Goal: Task Accomplishment & Management: Complete application form

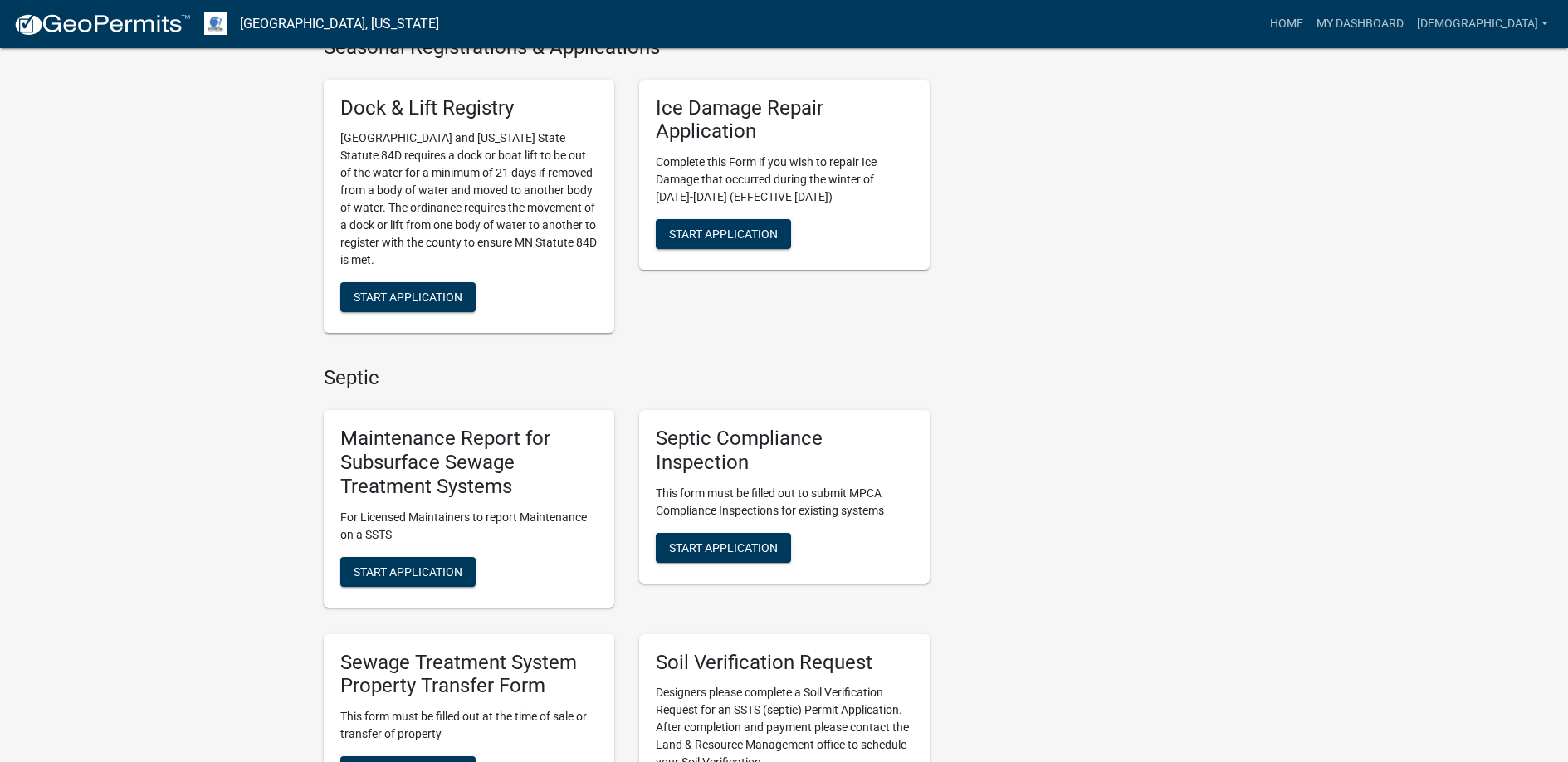
scroll to position [664, 0]
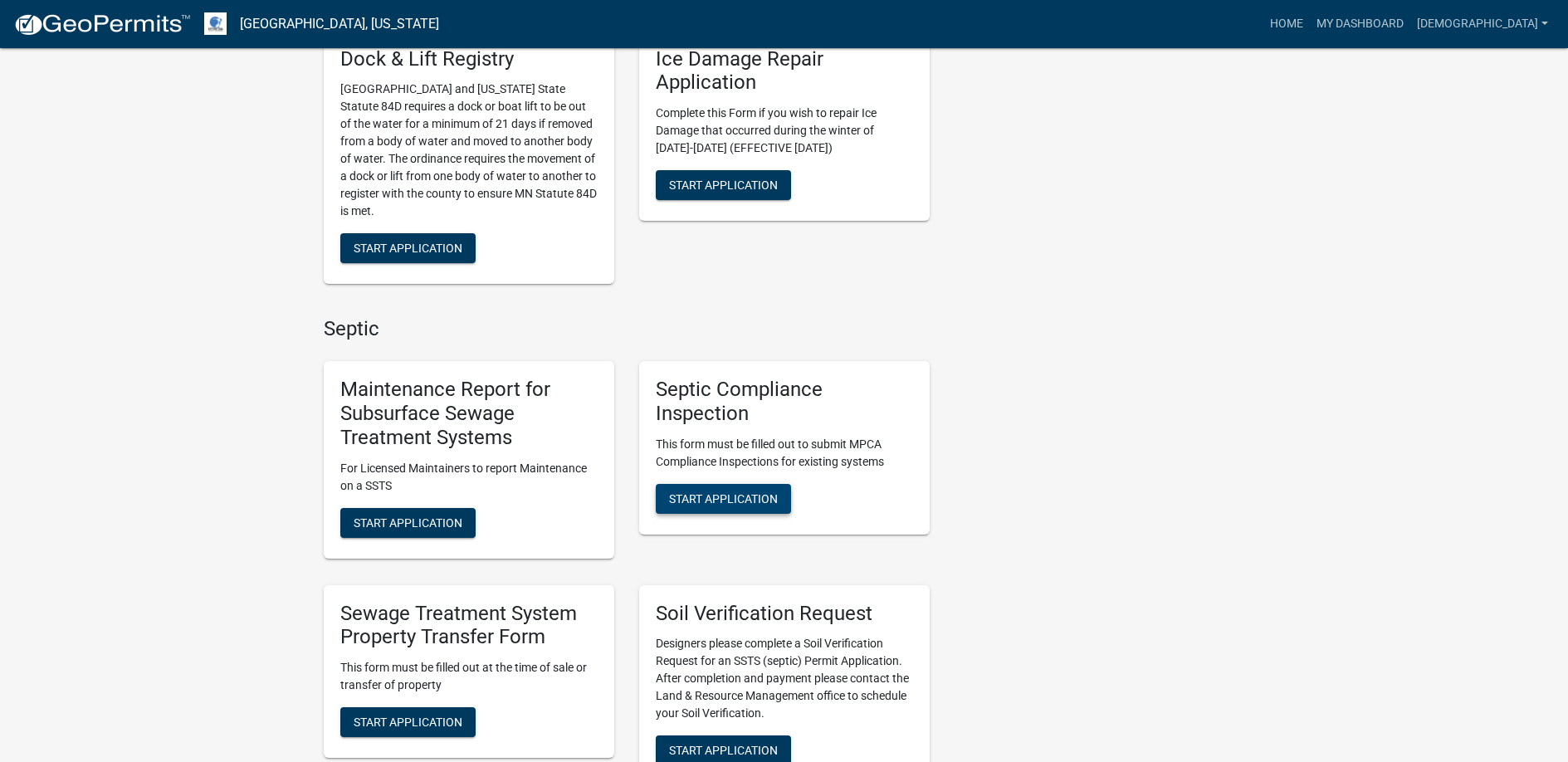
click at [727, 492] on span "Start Application" at bounding box center [723, 498] width 108 height 14
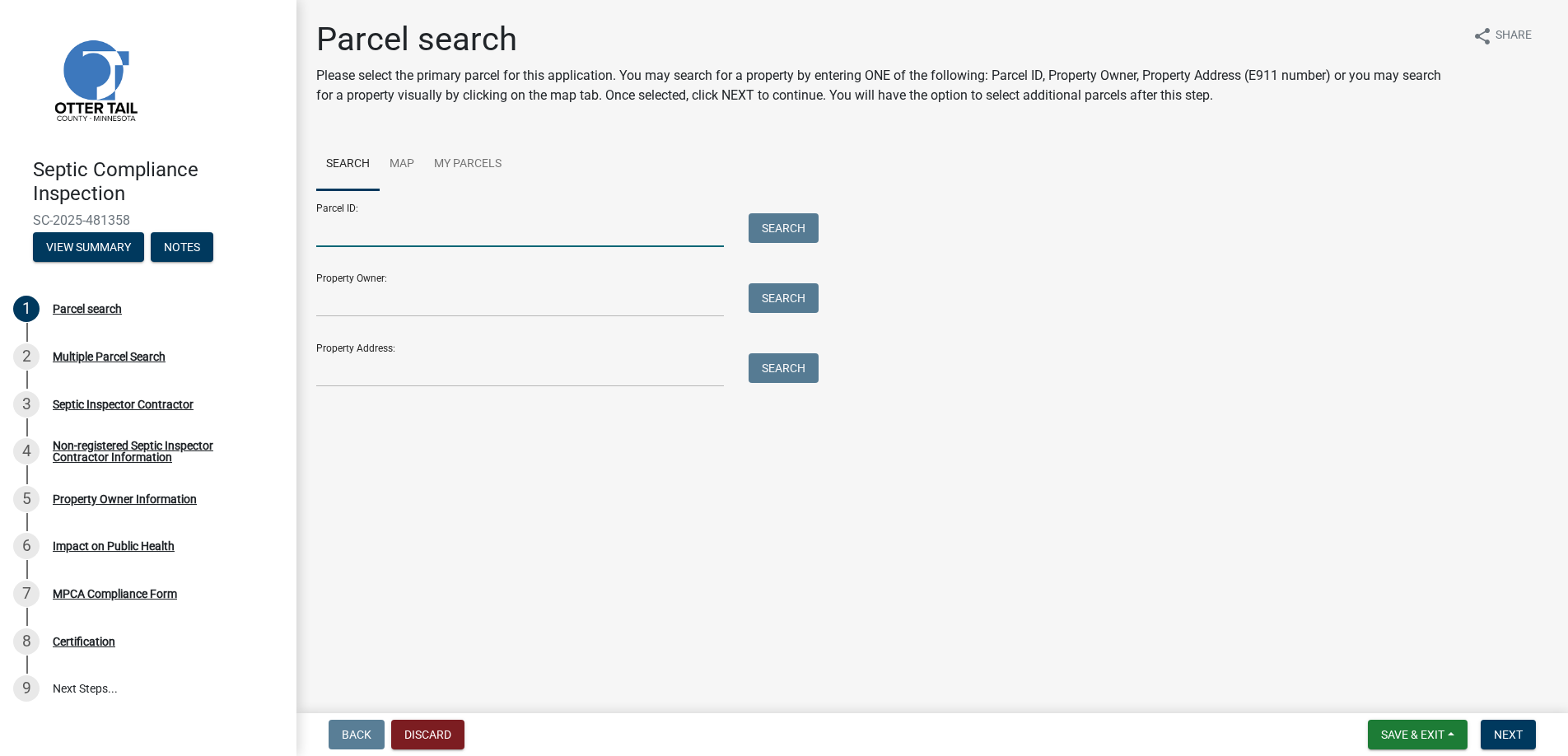
click at [354, 232] on input "Parcel ID:" at bounding box center [519, 230] width 407 height 34
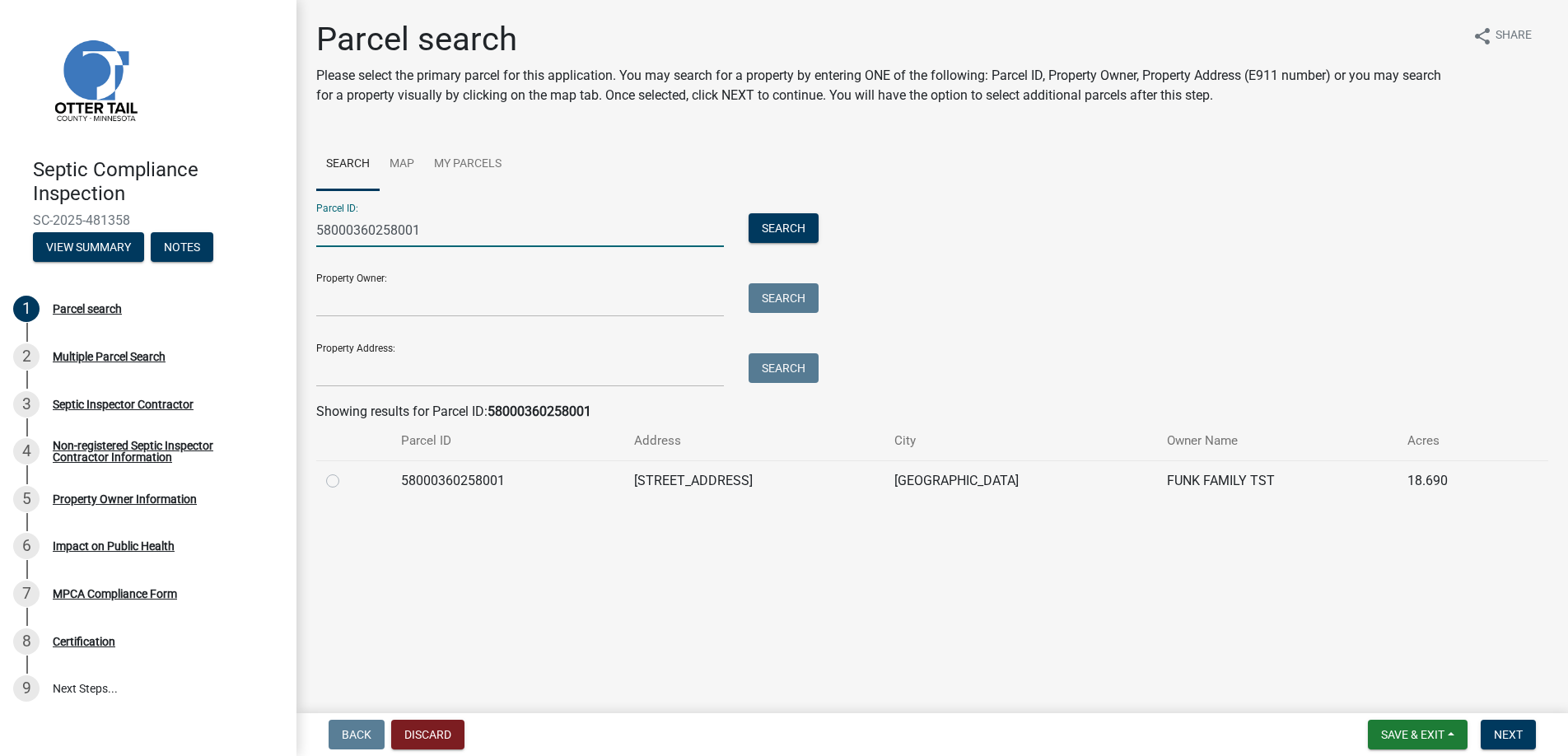
type input "58000360258001"
click at [346, 471] on label at bounding box center [346, 471] width 0 height 0
click at [346, 482] on input "radio" at bounding box center [351, 476] width 11 height 11
radio input "true"
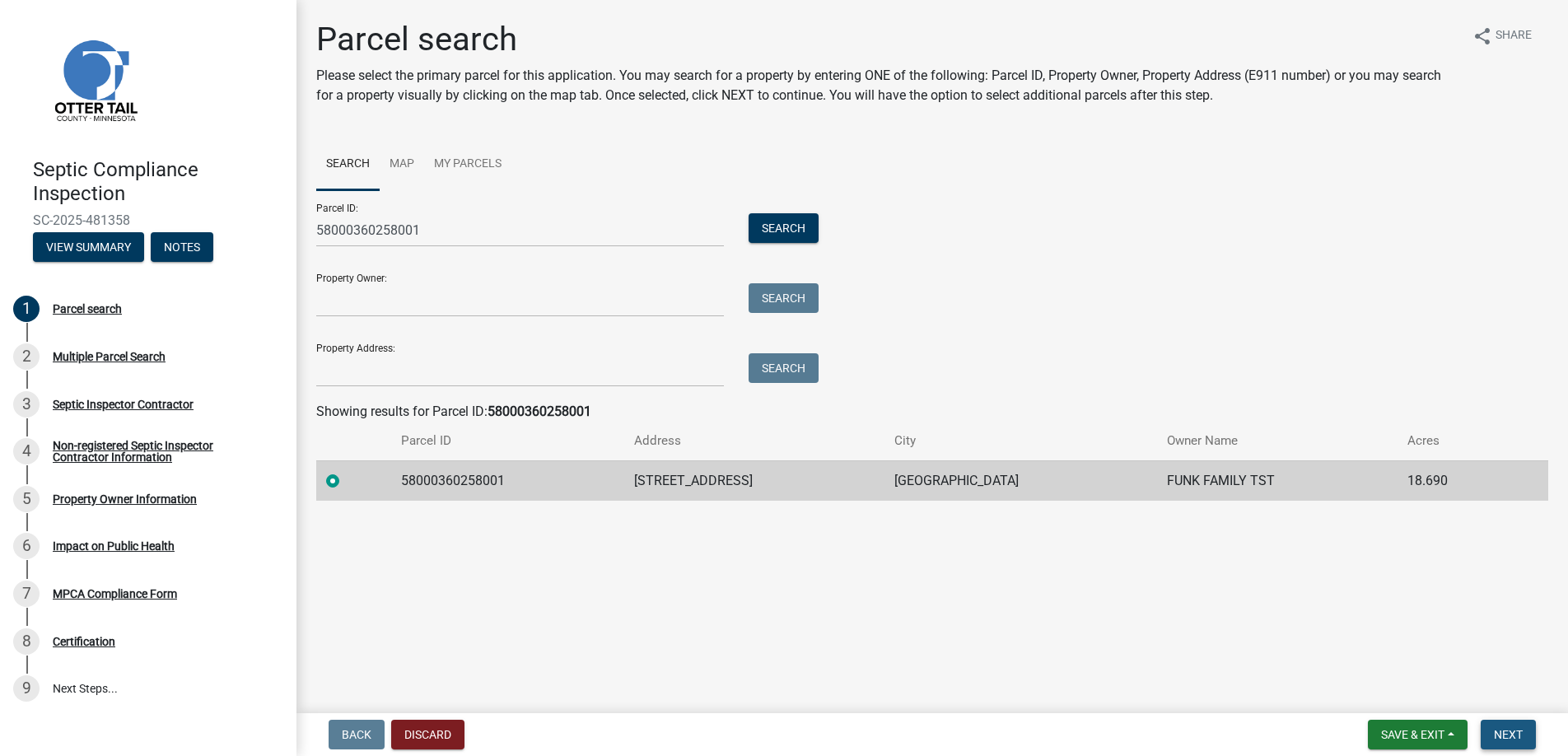
click at [1507, 731] on span "Next" at bounding box center [1509, 734] width 29 height 14
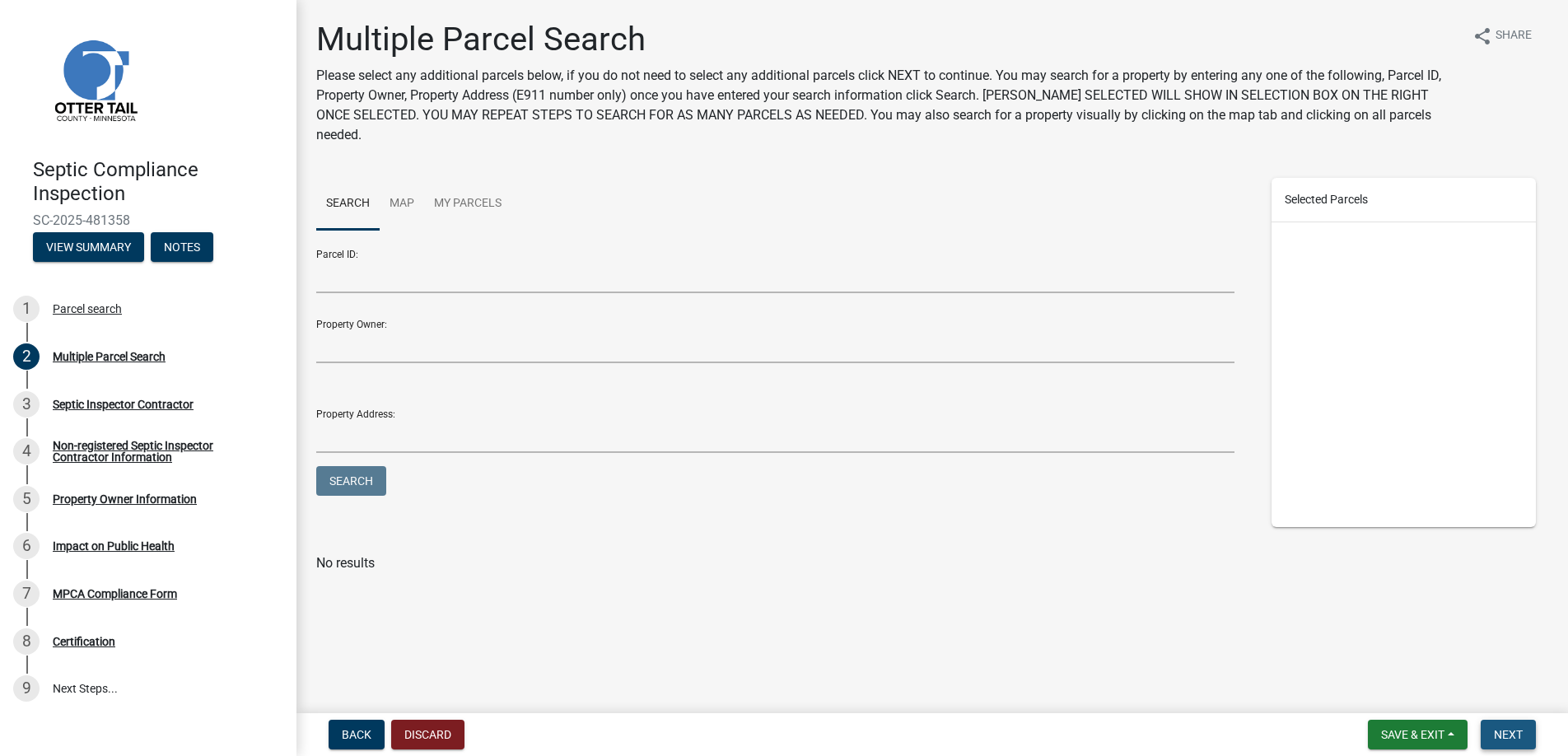
click at [1507, 731] on span "Next" at bounding box center [1509, 734] width 29 height 14
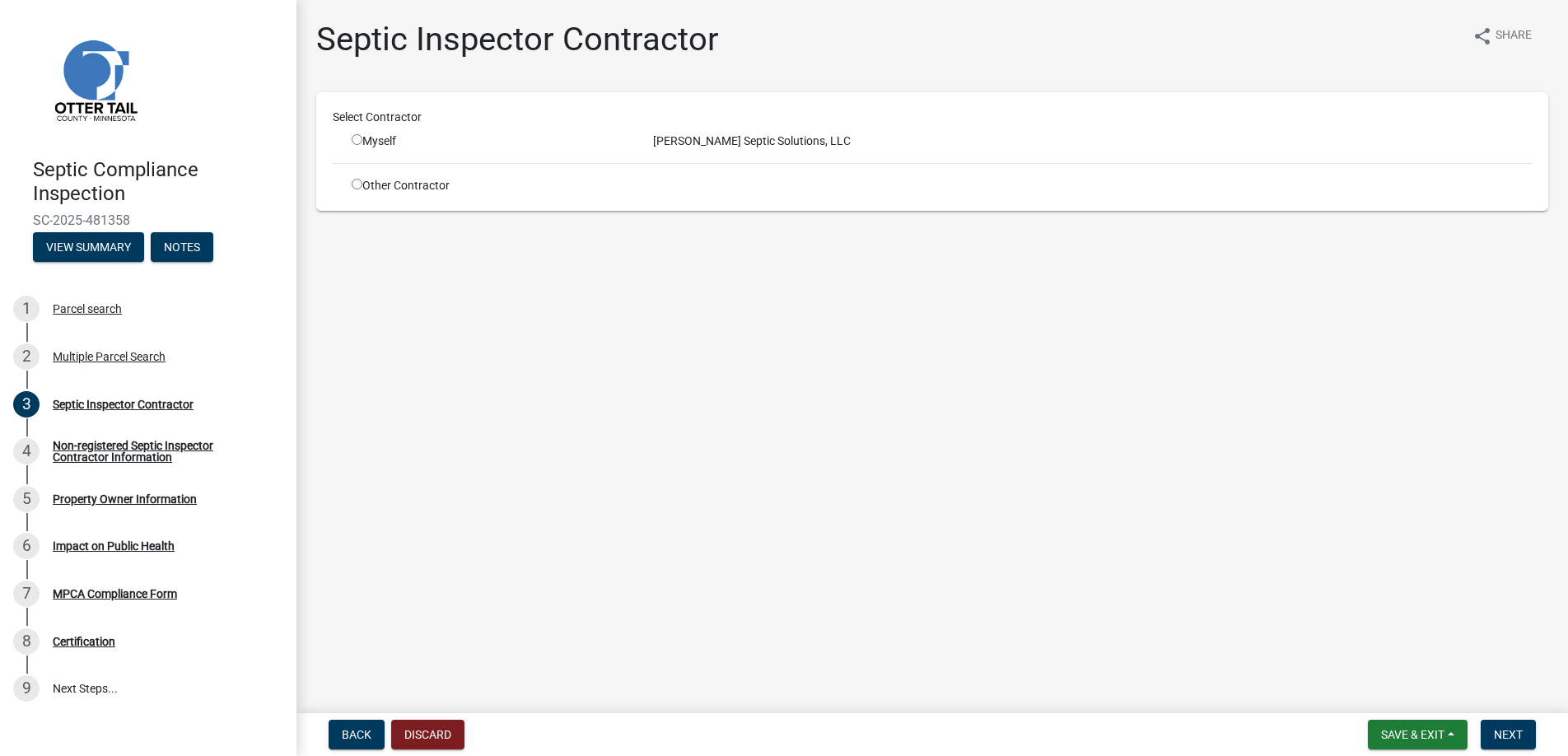
click at [354, 140] on input "radio" at bounding box center [357, 139] width 11 height 11
radio input "true"
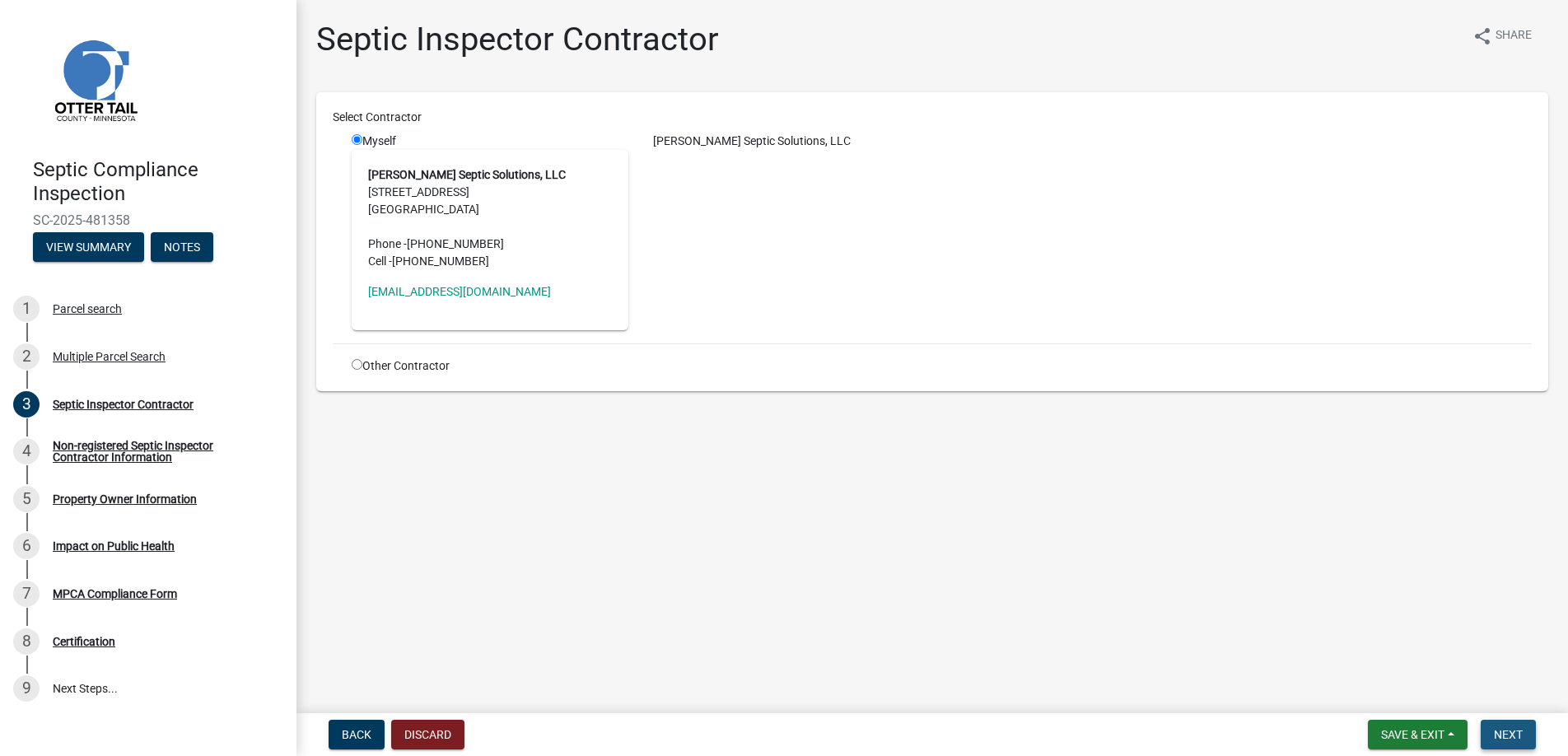
click at [1503, 737] on span "Next" at bounding box center [1509, 734] width 29 height 14
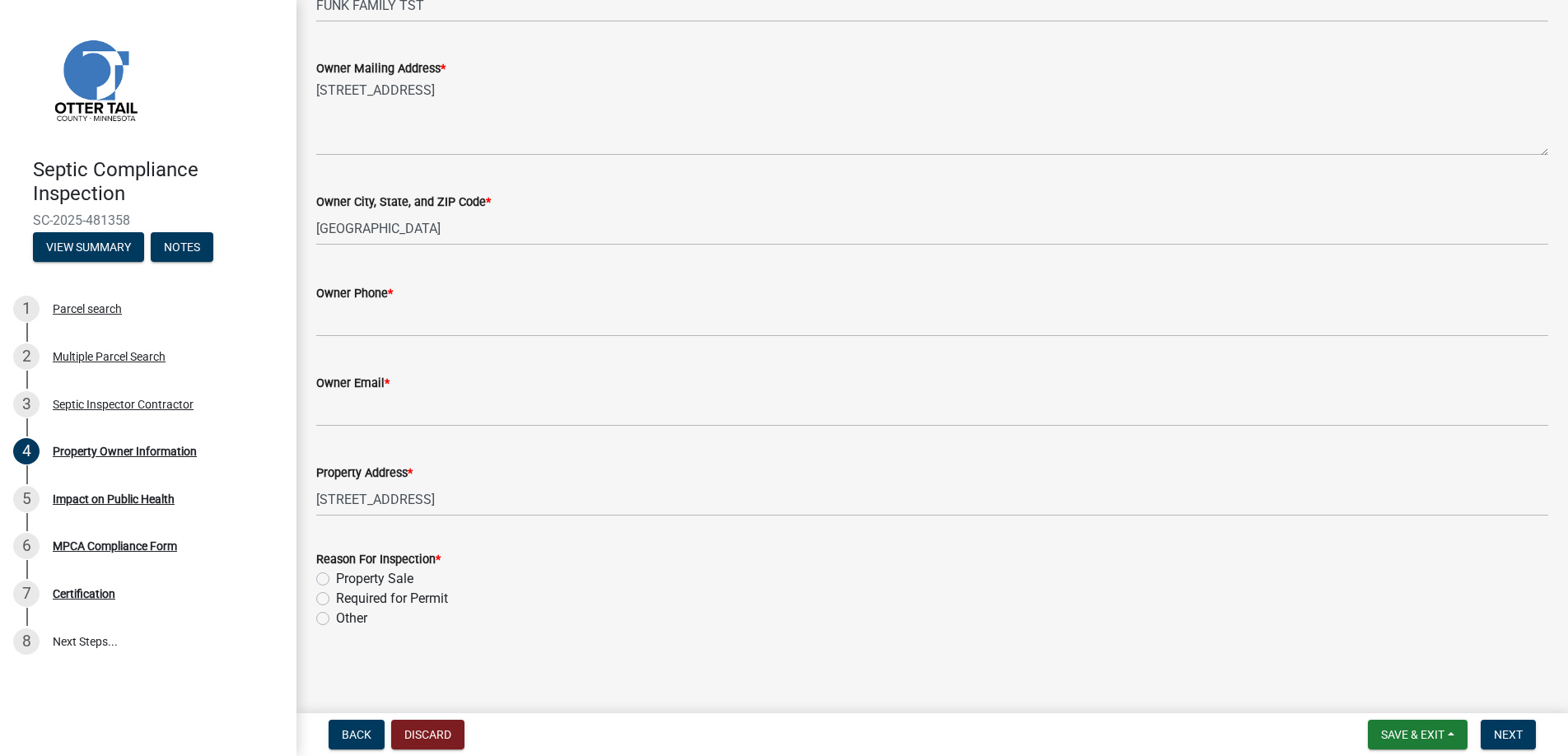
scroll to position [342, 0]
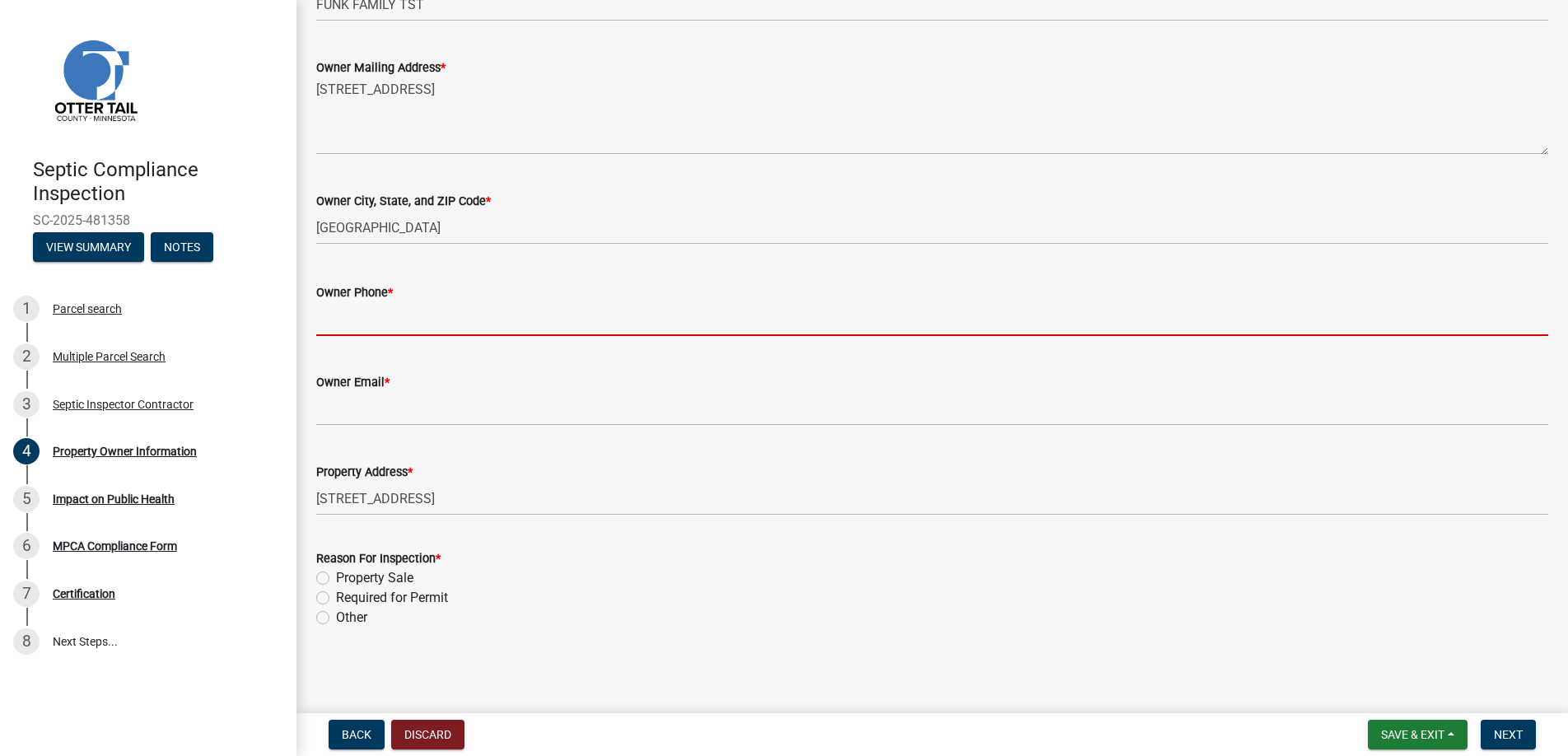
click at [351, 325] on input "Owner Phone *" at bounding box center [932, 319] width 1233 height 34
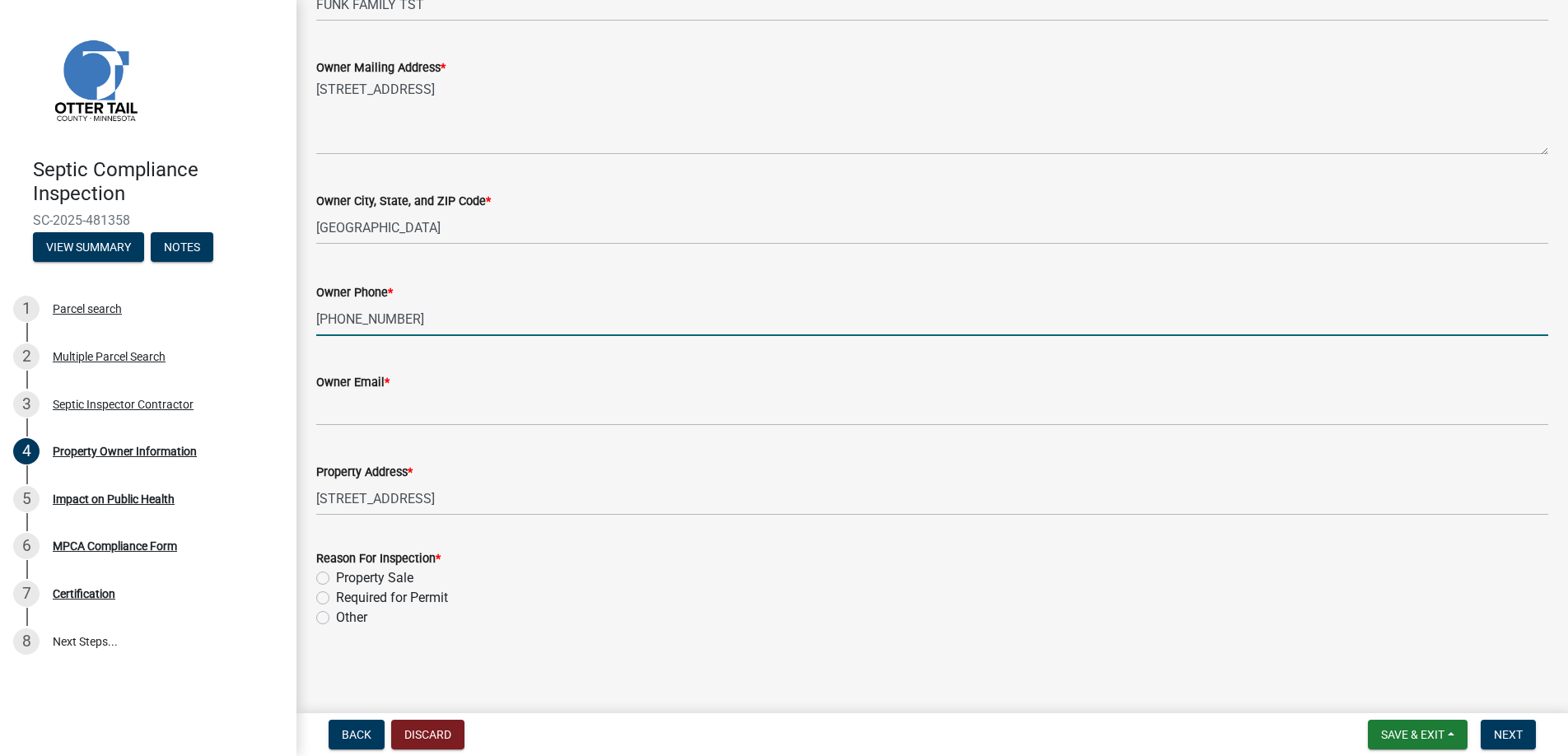
type input "[PHONE_NUMBER]"
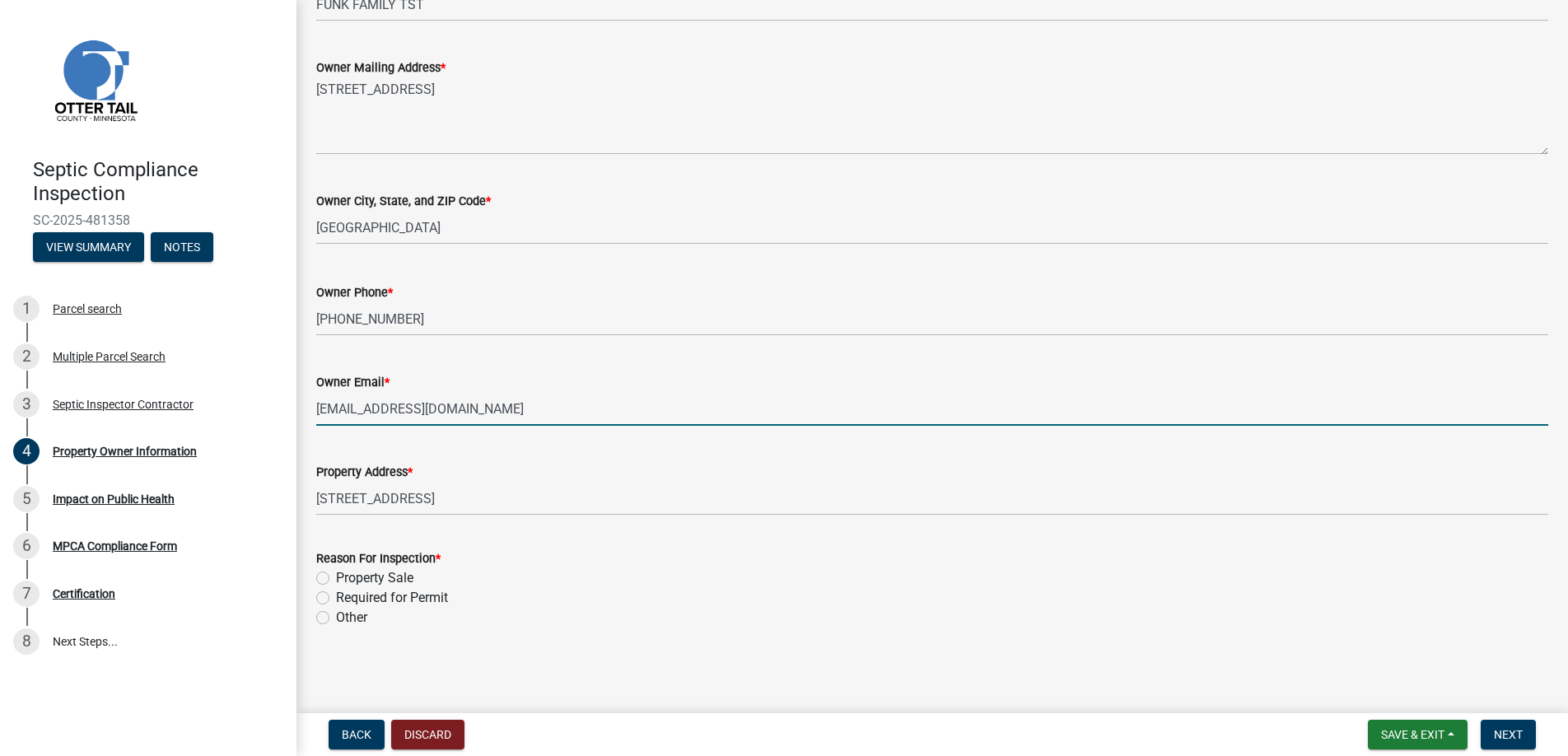
type input "[EMAIL_ADDRESS][DOMAIN_NAME]"
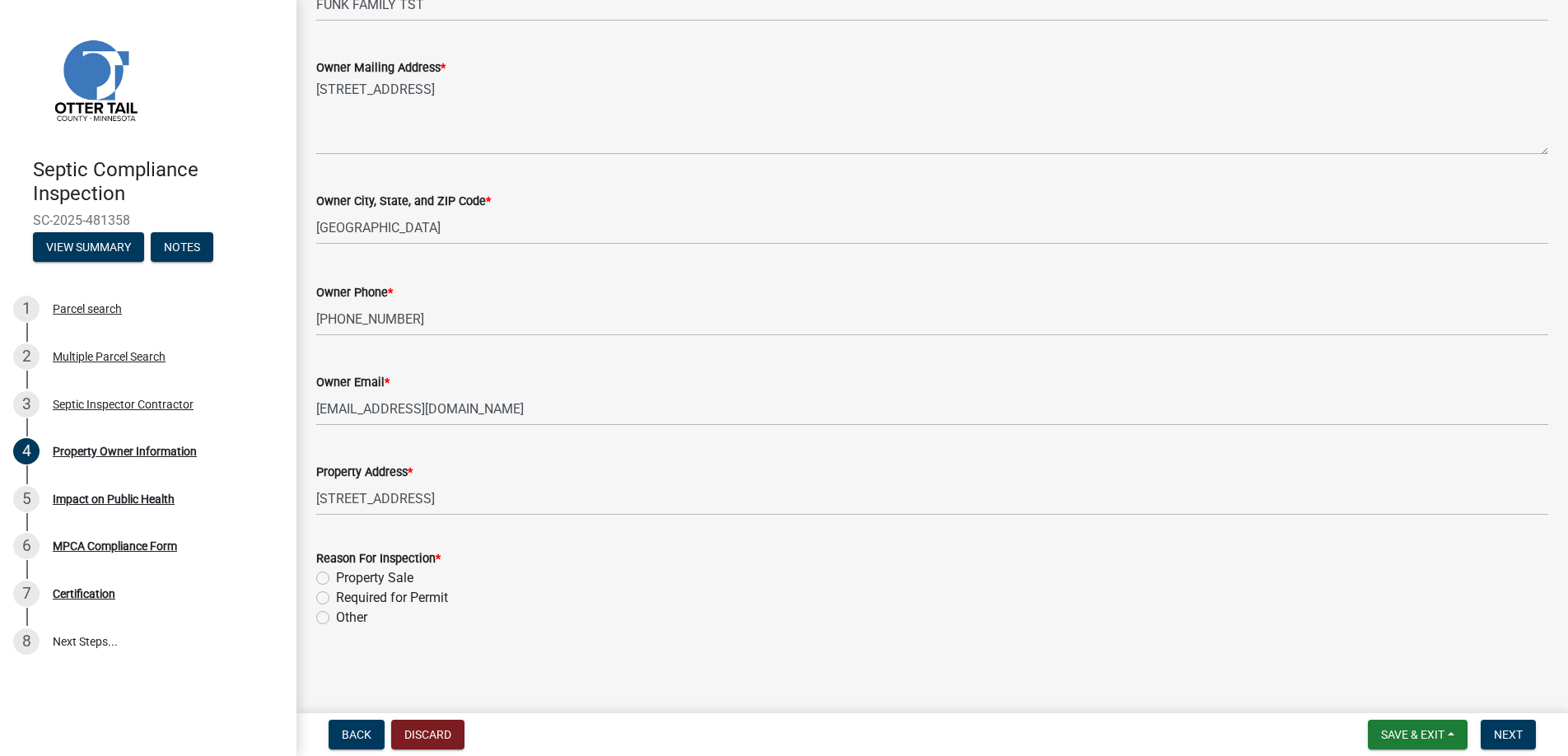
click at [336, 574] on label "Property Sale" at bounding box center [374, 577] width 77 height 19
click at [336, 574] on input "Property Sale" at bounding box center [341, 573] width 11 height 11
radio input "true"
click at [1504, 732] on span "Next" at bounding box center [1509, 734] width 29 height 14
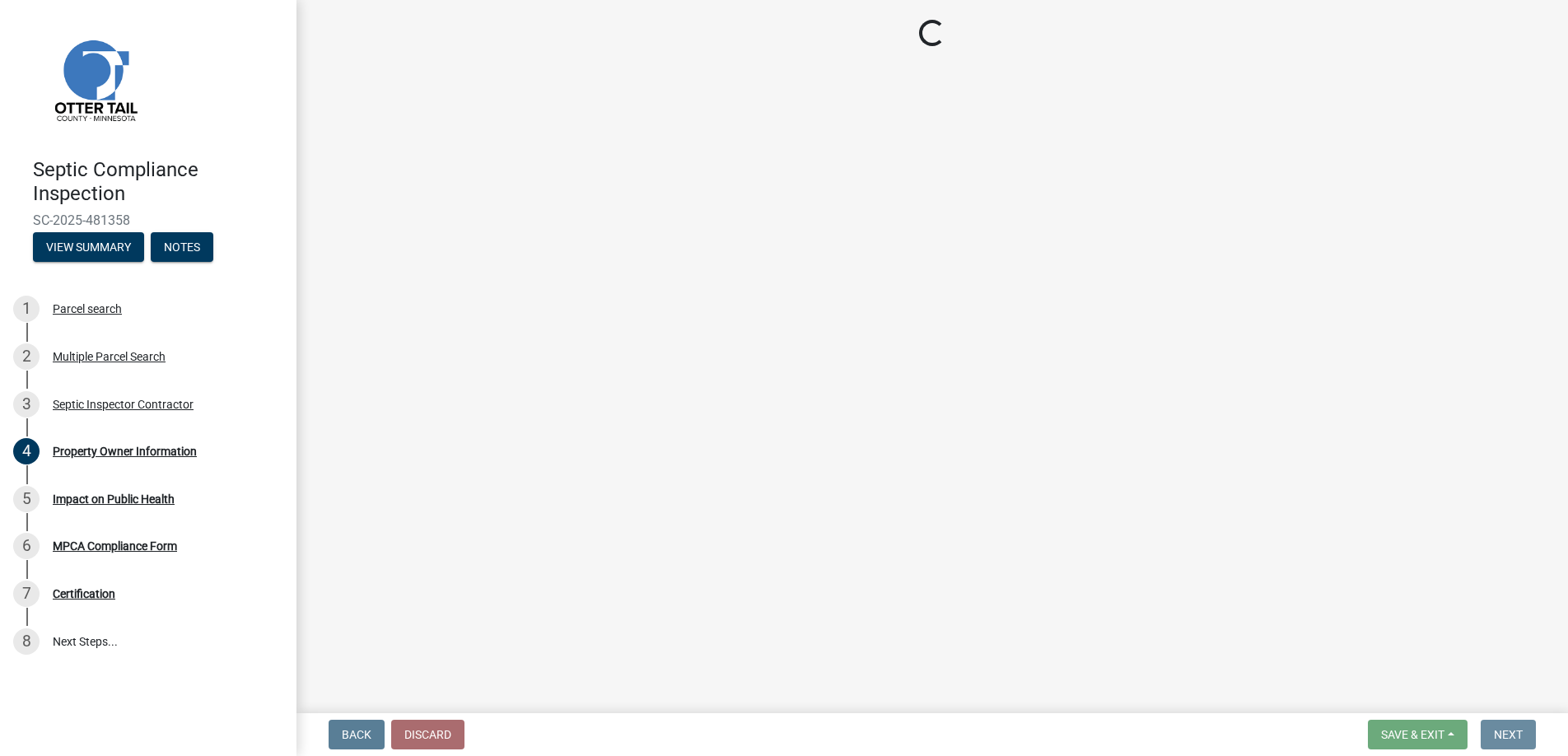
scroll to position [0, 0]
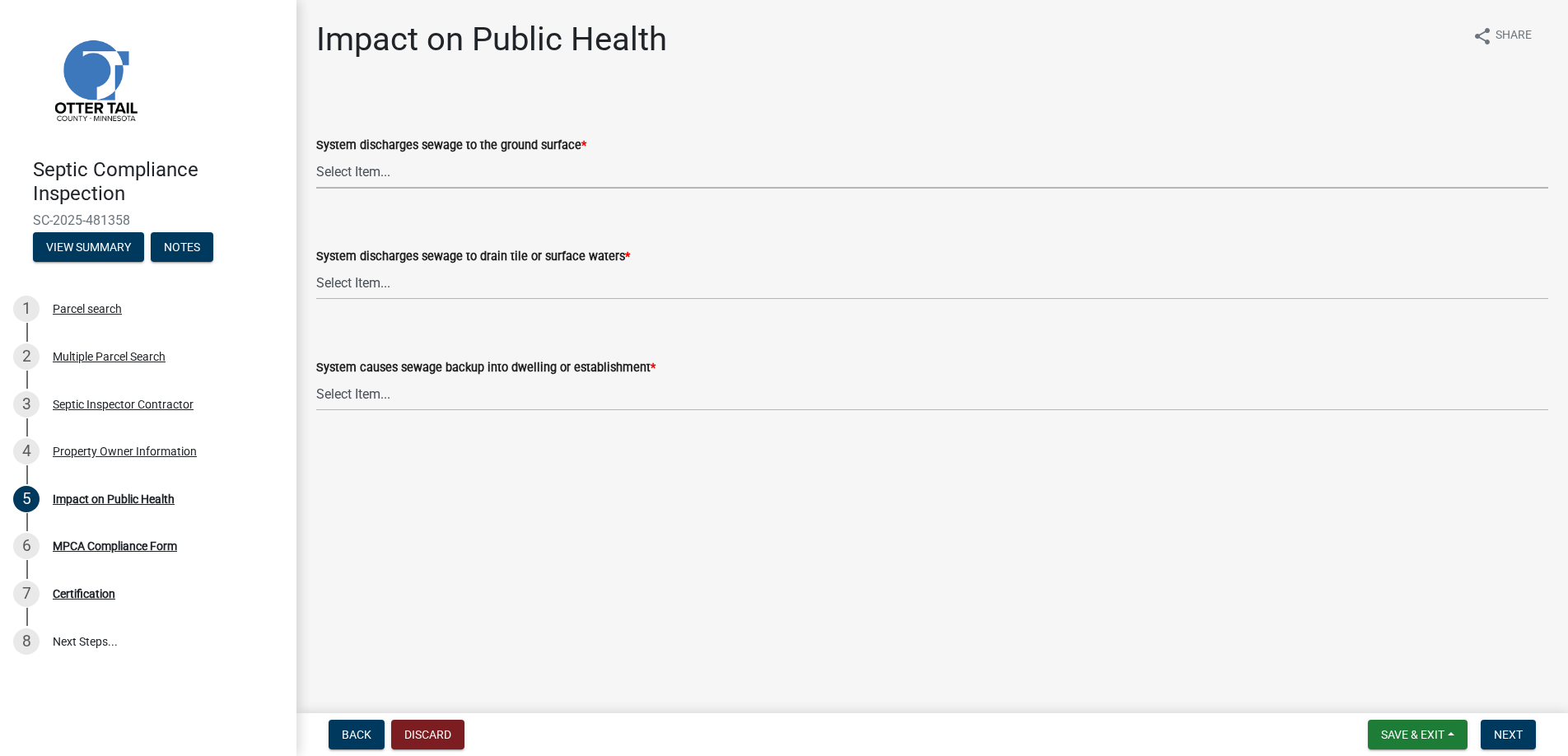
click at [354, 163] on select "Select Item... Yes No" at bounding box center [932, 172] width 1233 height 34
click at [316, 155] on select "Select Item... Yes No" at bounding box center [932, 172] width 1233 height 34
select select "9c5ef684-d0d4-4879-ab12-905ddbd81a72"
drag, startPoint x: 352, startPoint y: 282, endPoint x: 355, endPoint y: 299, distance: 17.3
click at [352, 282] on select "Select Item... Yes No" at bounding box center [932, 283] width 1233 height 34
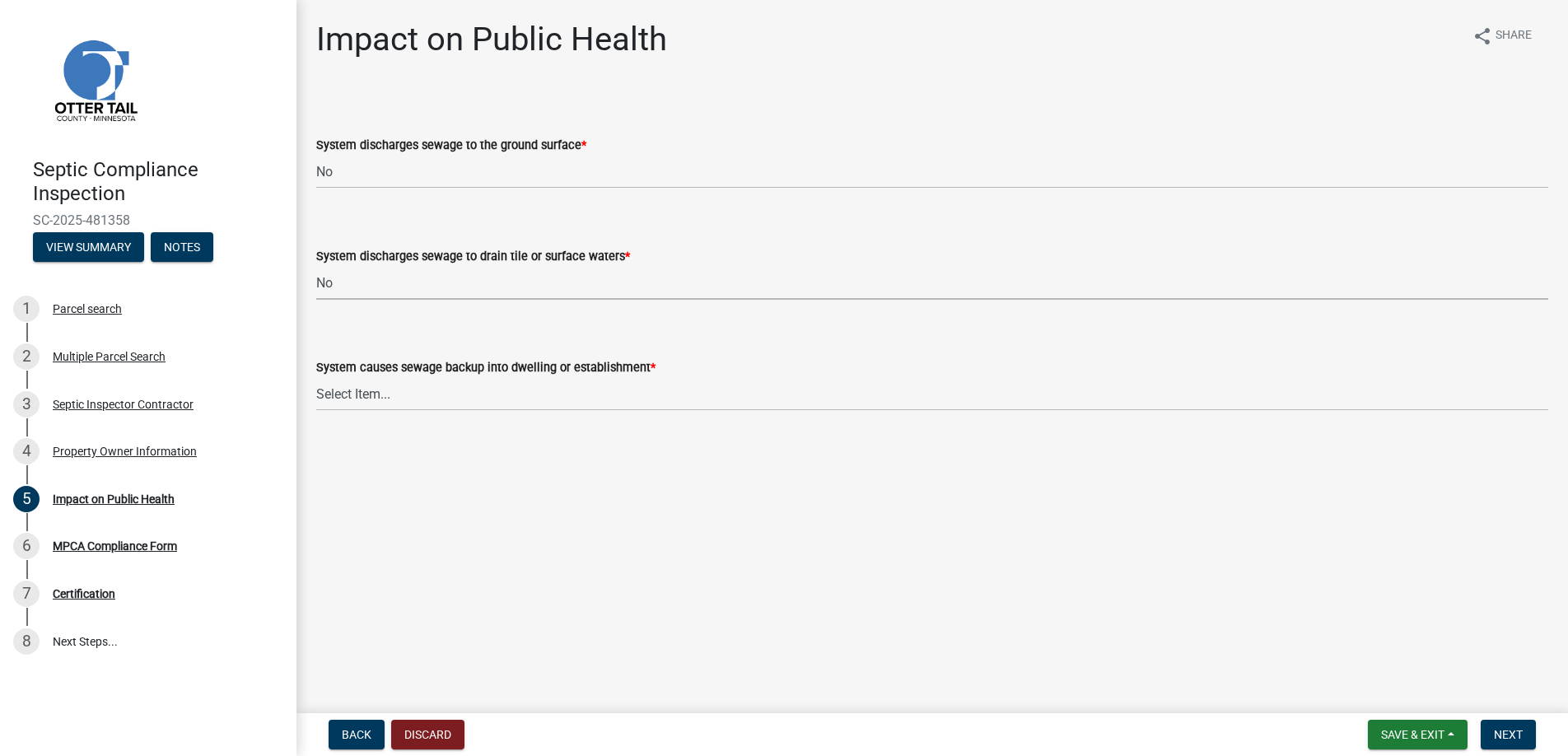
click at [316, 266] on select "Select Item... Yes No" at bounding box center [932, 283] width 1233 height 34
select select "7d491a2b-e9f0-4952-b474-53ca749b22af"
drag, startPoint x: 354, startPoint y: 389, endPoint x: 355, endPoint y: 403, distance: 14.0
click at [354, 389] on select "Select Item... Yes No" at bounding box center [932, 394] width 1233 height 34
click at [316, 377] on select "Select Item... Yes No" at bounding box center [932, 394] width 1233 height 34
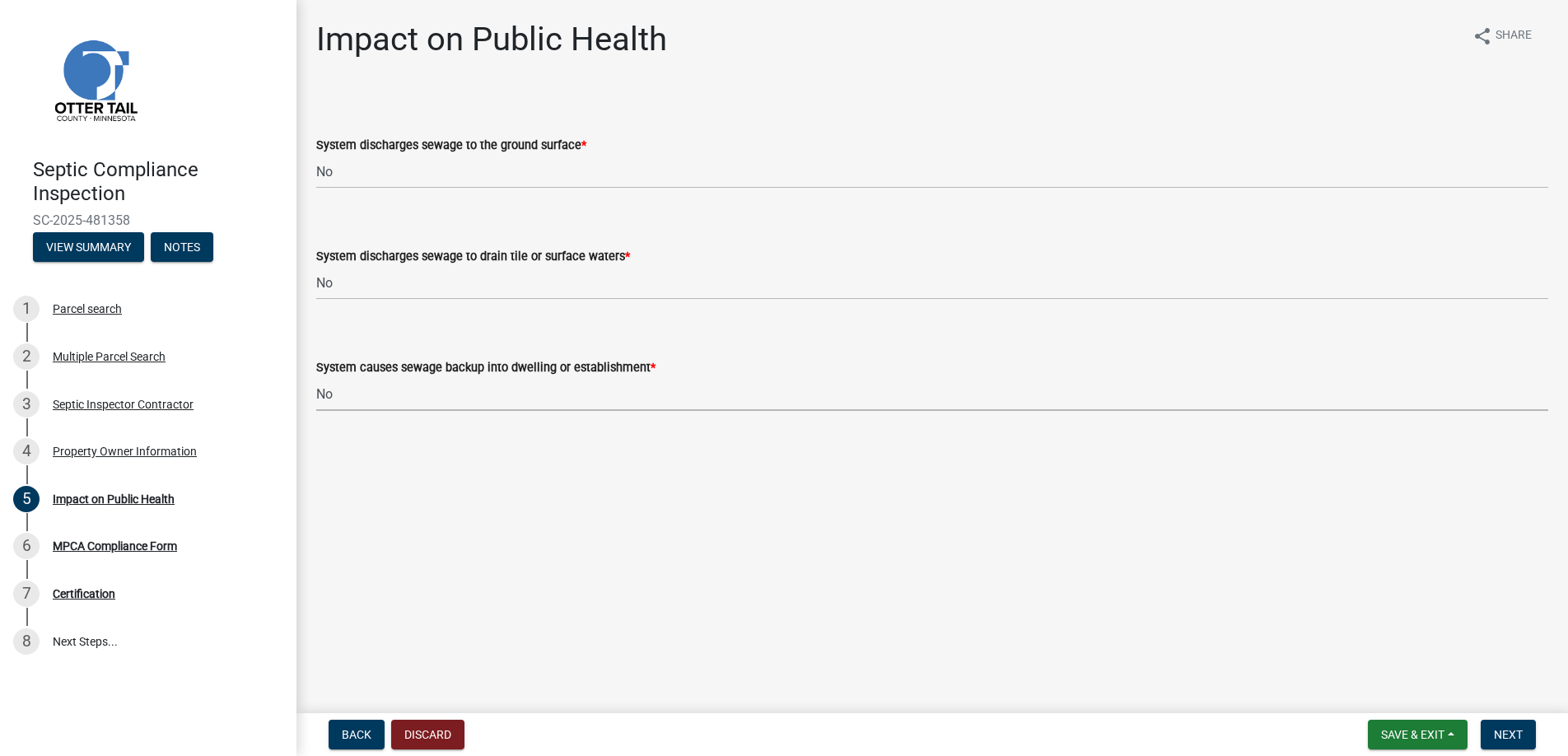
select select "6e07b46b-a403-4f3e-b4fc-218acc732c01"
click at [1510, 726] on button "Next" at bounding box center [1508, 734] width 55 height 30
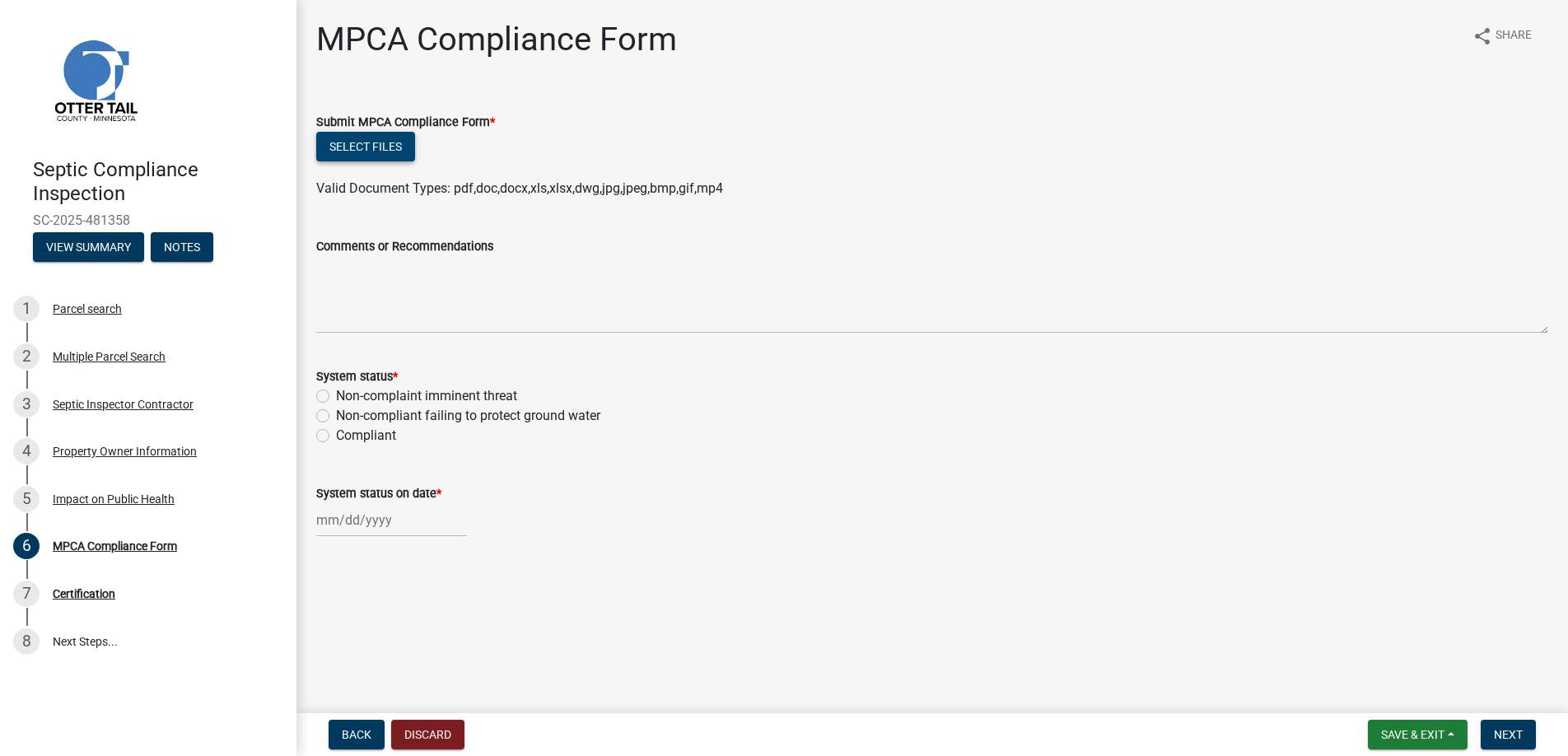
click at [363, 141] on button "Select files" at bounding box center [365, 146] width 99 height 30
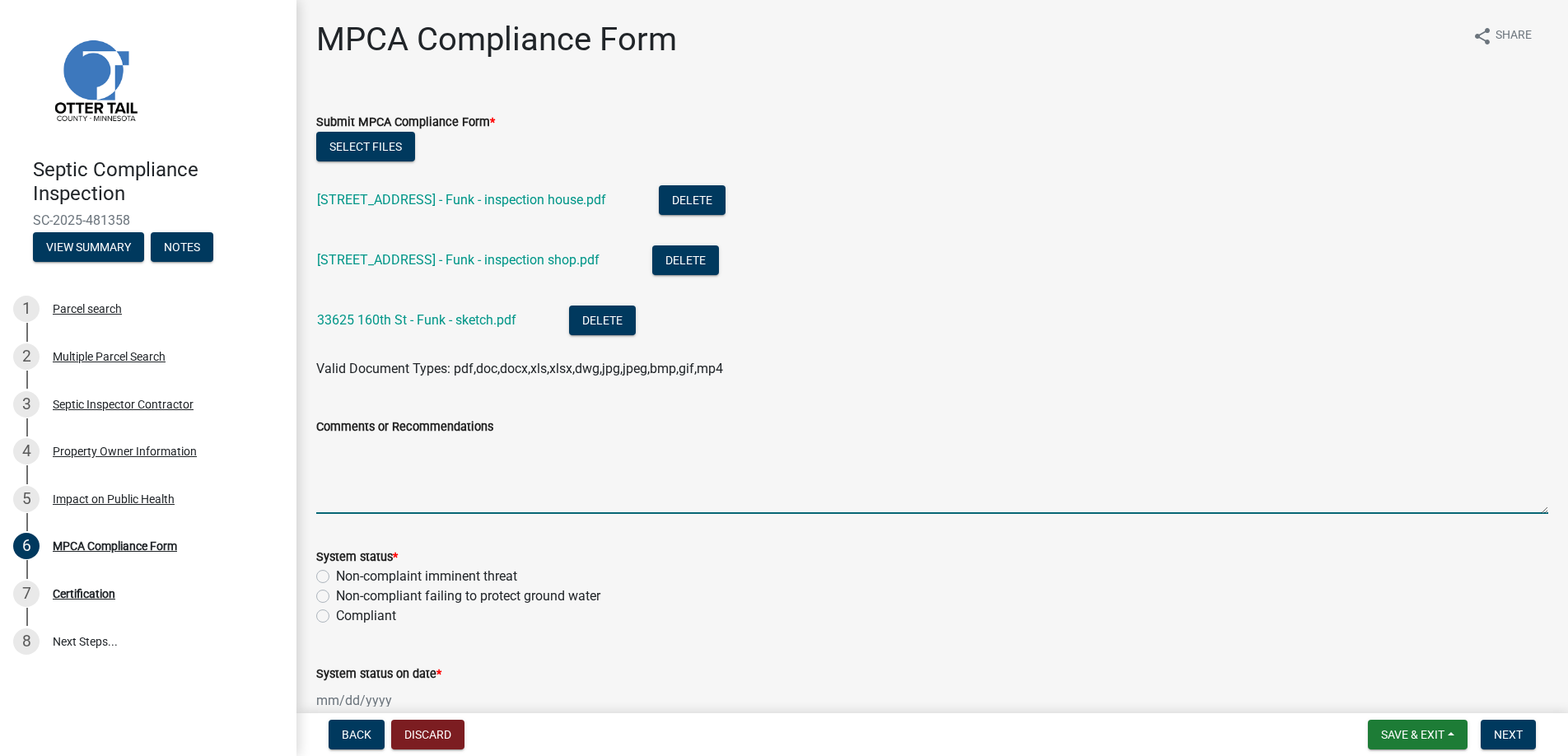
click at [346, 470] on textarea "Comments or Recommendations" at bounding box center [932, 474] width 1233 height 77
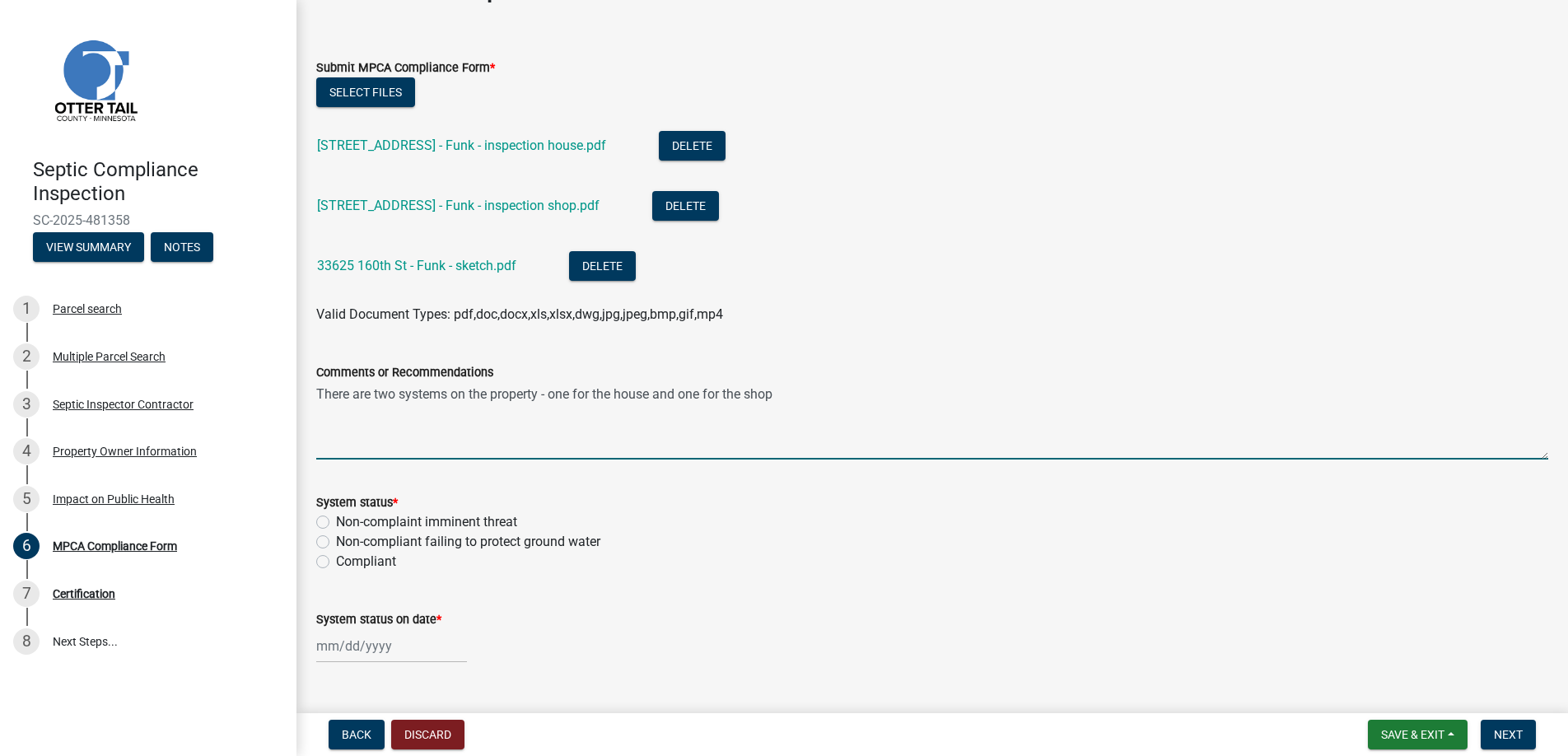
scroll to position [90, 0]
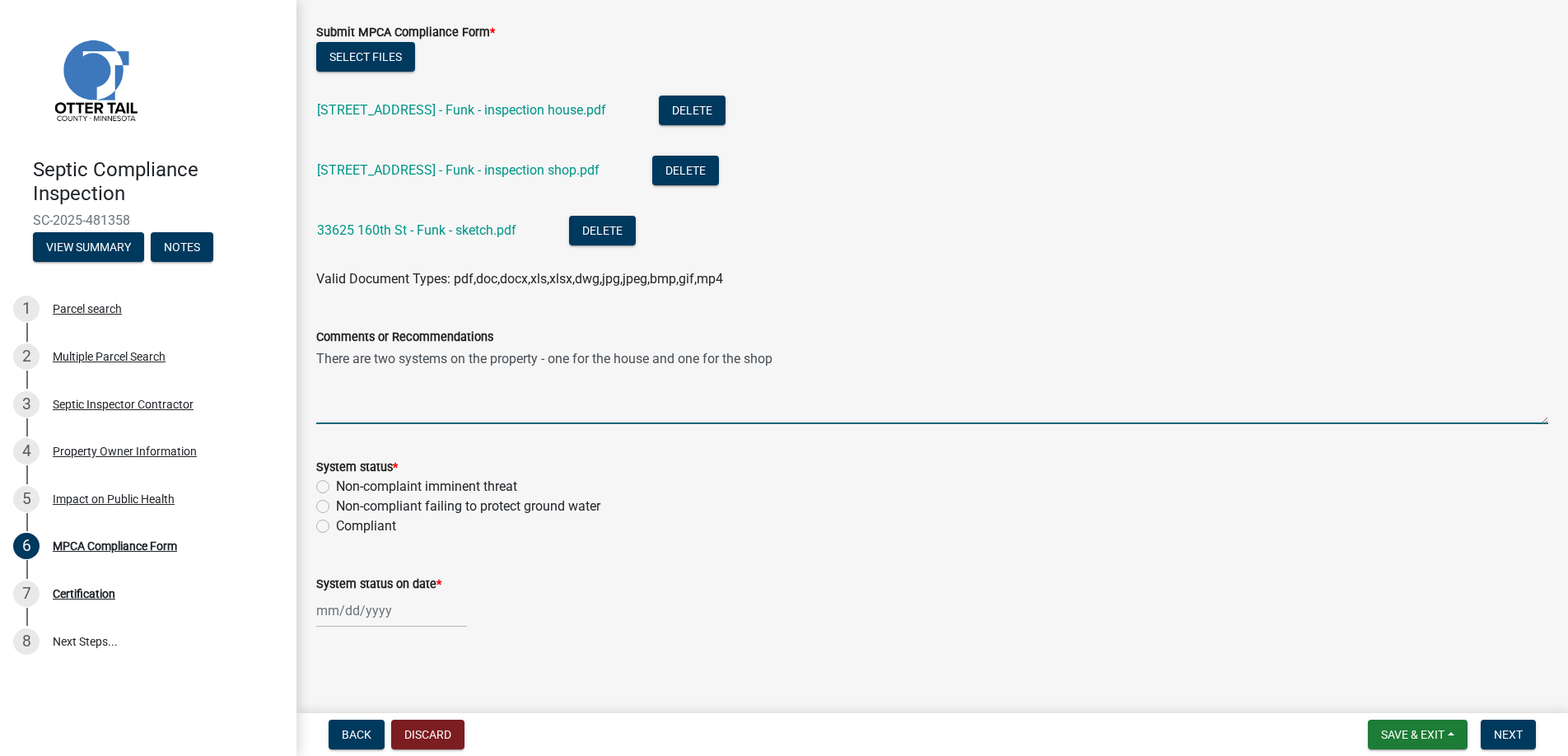
type textarea "There are two systems on the property - one for the house and one for the shop"
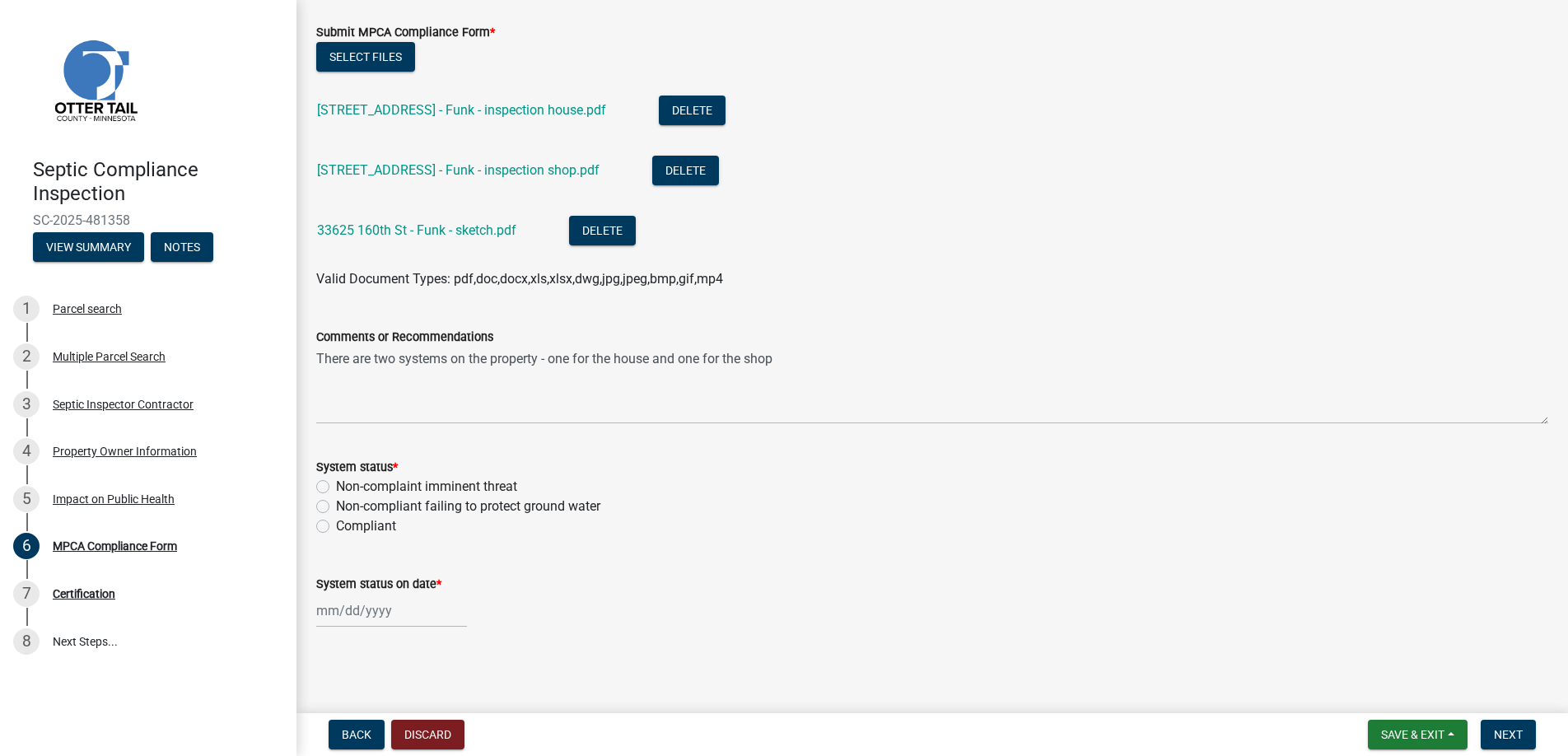
click at [336, 505] on label "Non-compliant failing to protect ground water" at bounding box center [468, 505] width 264 height 19
click at [336, 505] on input "Non-compliant failing to protect ground water" at bounding box center [341, 501] width 11 height 11
radio input "true"
click at [357, 610] on div at bounding box center [391, 610] width 151 height 34
select select "9"
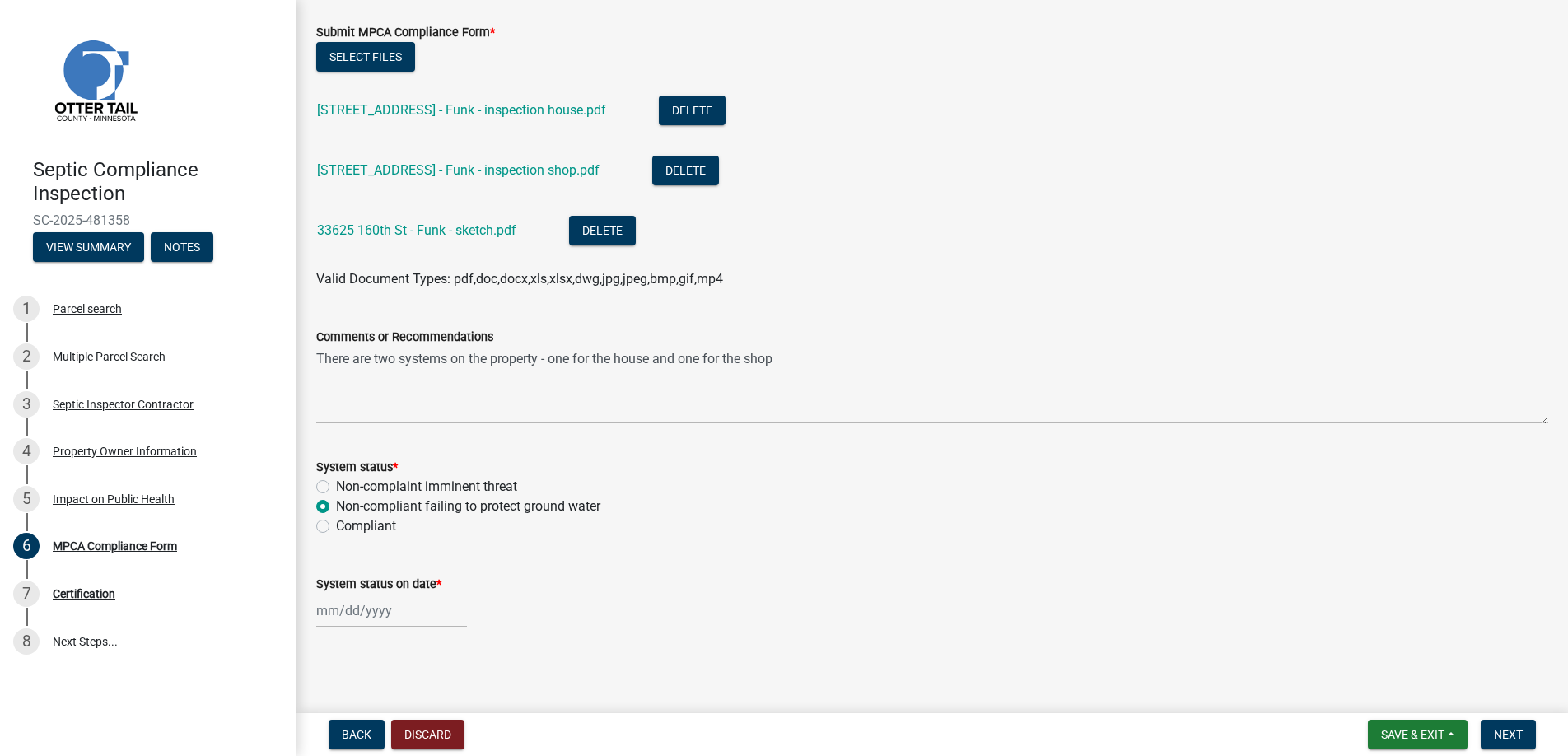
select select "2025"
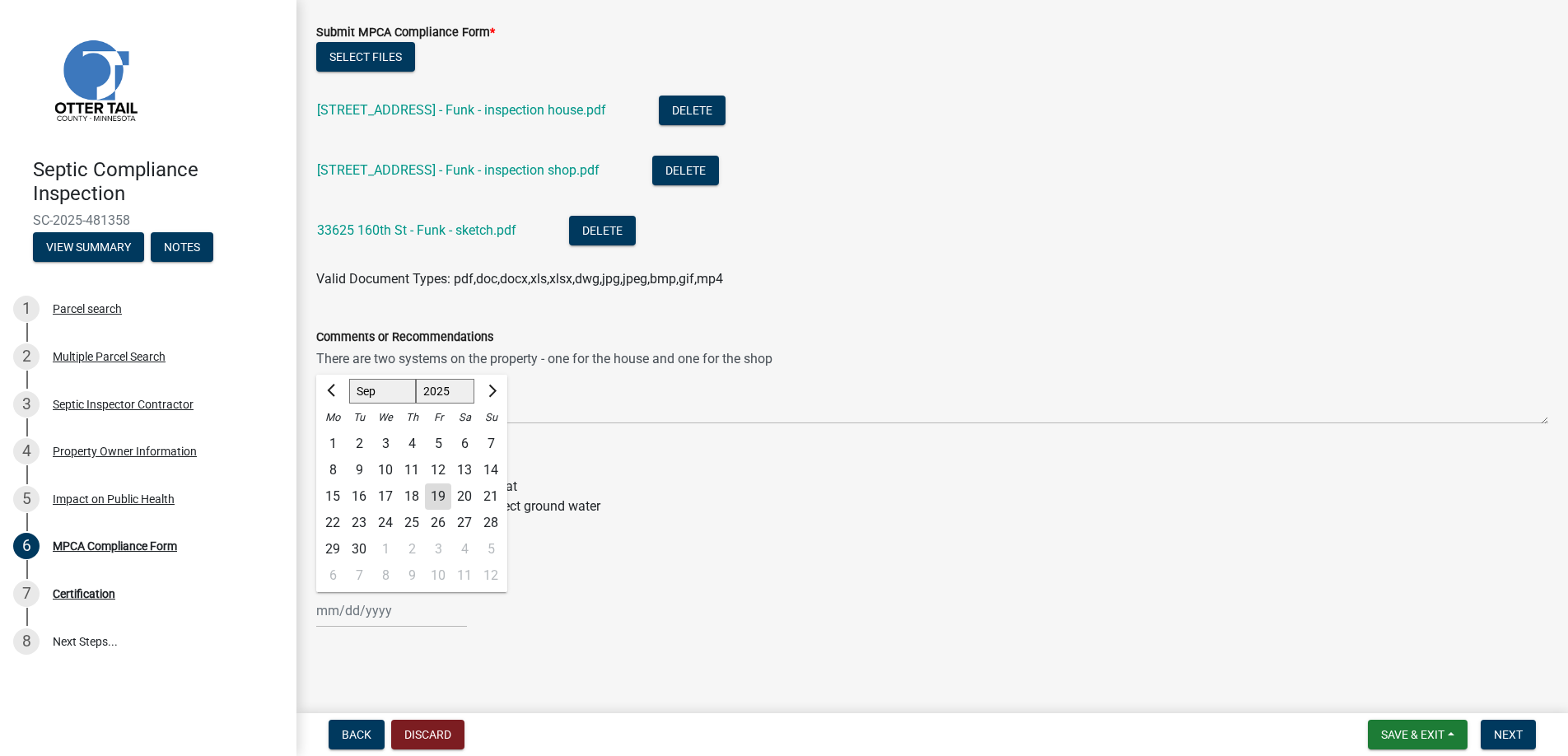
click at [357, 490] on div "16" at bounding box center [358, 496] width 26 height 26
type input "[DATE]"
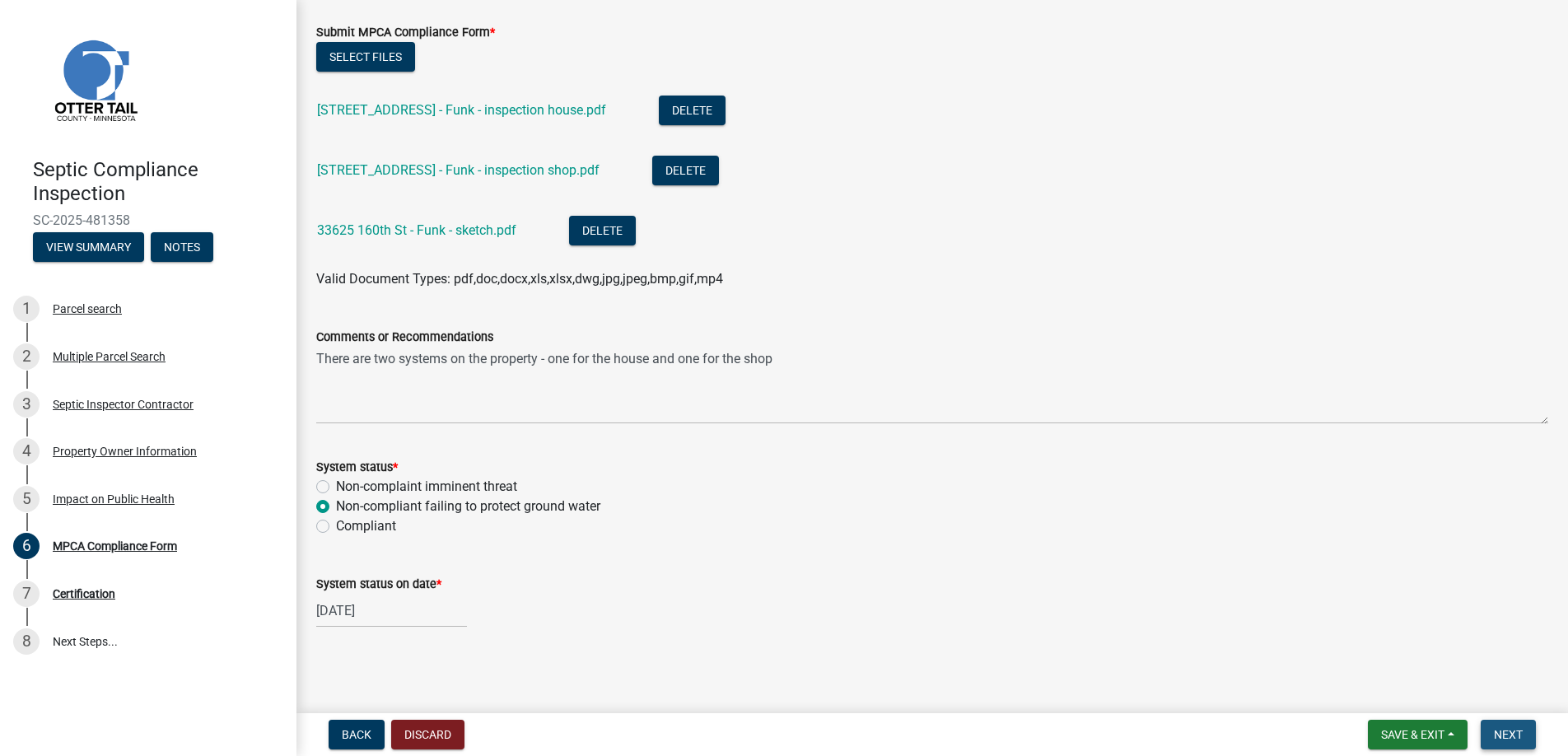
click at [1508, 729] on span "Next" at bounding box center [1509, 734] width 29 height 14
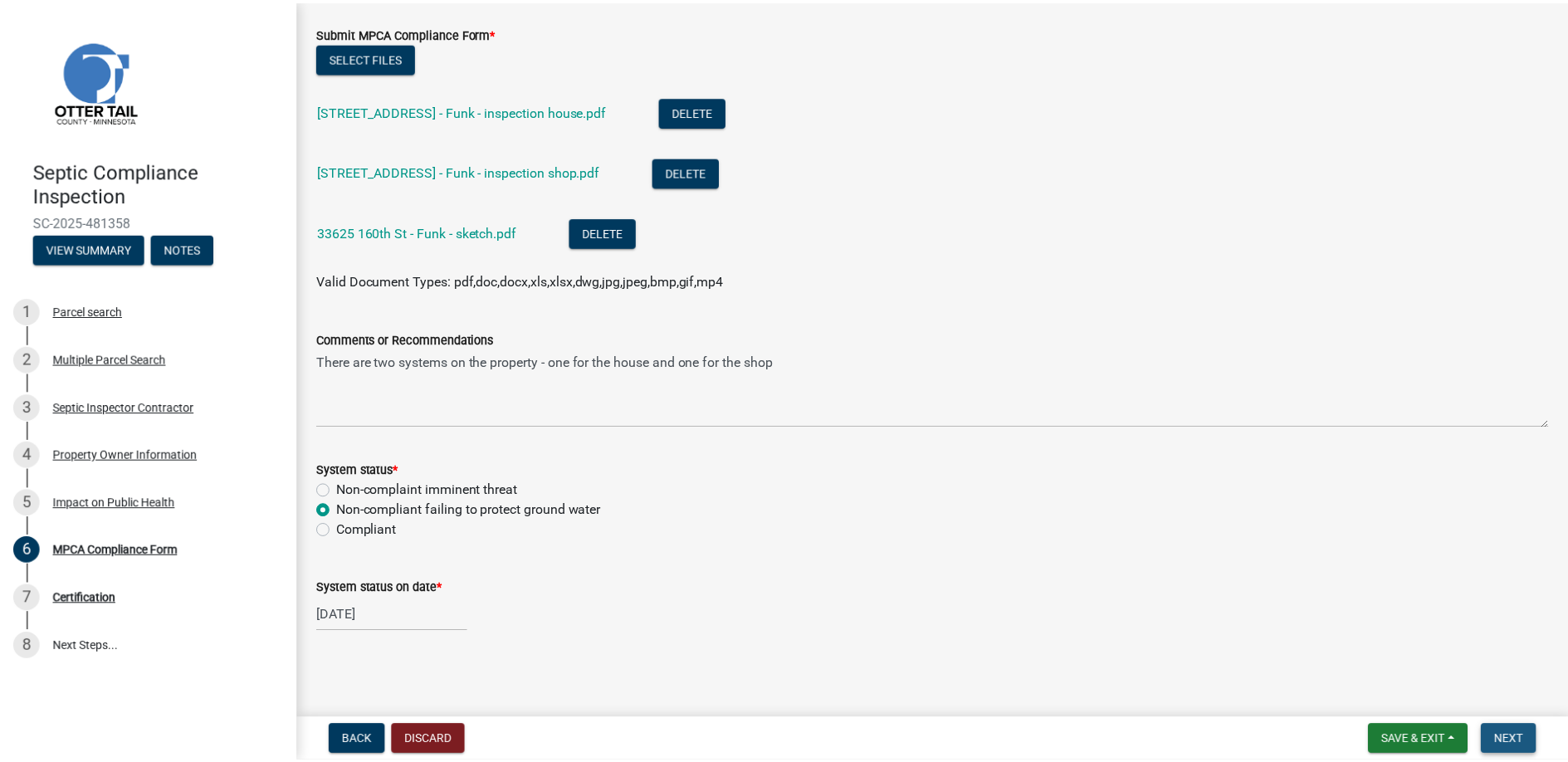
scroll to position [0, 0]
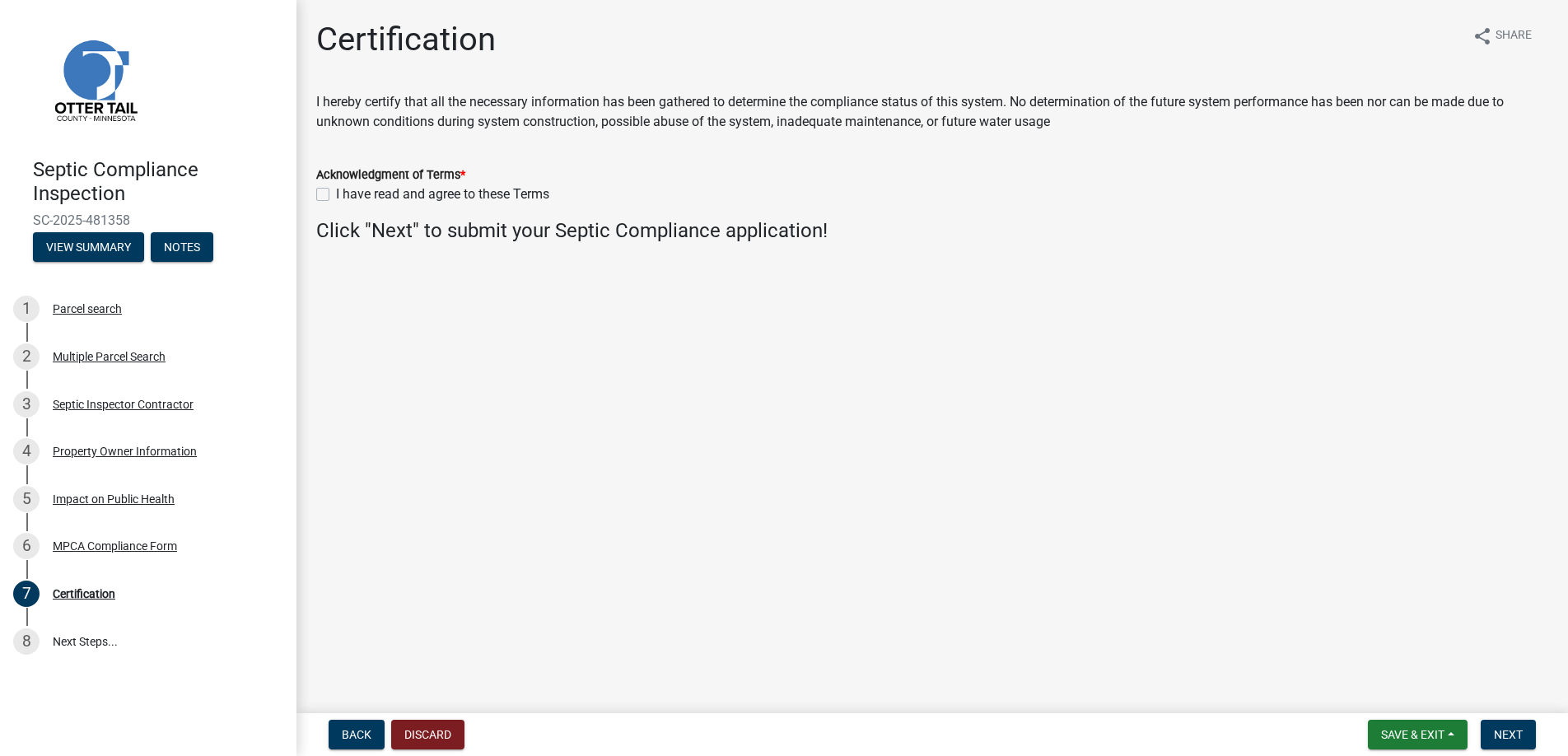
click at [336, 190] on label "I have read and agree to these Terms" at bounding box center [443, 194] width 213 height 19
click at [336, 190] on input "I have read and agree to these Terms" at bounding box center [341, 190] width 11 height 11
checkbox input "true"
click at [1504, 729] on span "Next" at bounding box center [1509, 734] width 29 height 14
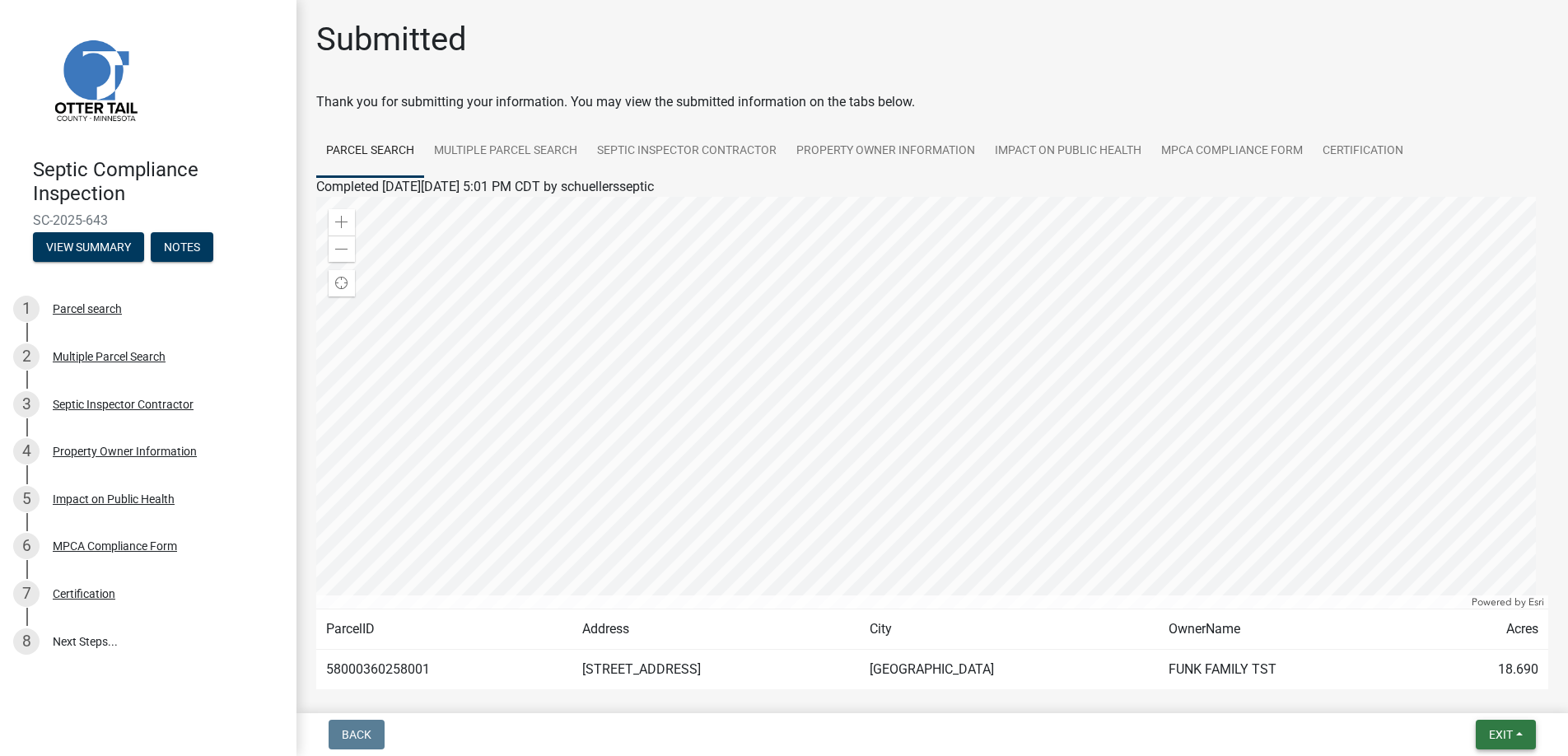
click at [1509, 730] on span "Exit" at bounding box center [1501, 734] width 24 height 14
click at [1463, 691] on button "Save & Exit" at bounding box center [1471, 691] width 132 height 40
